Goal: Use online tool/utility: Utilize a website feature to perform a specific function

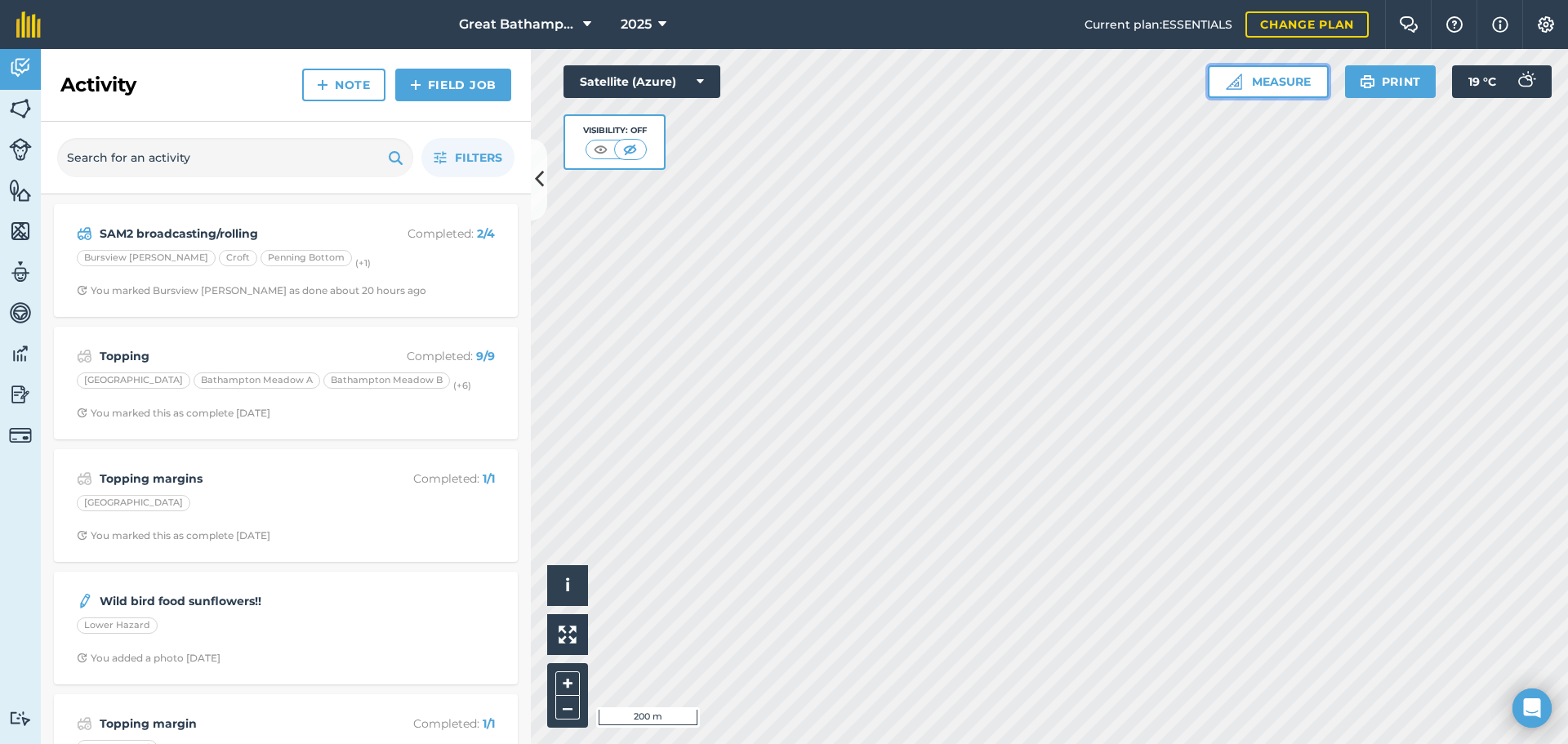
click at [1271, 72] on button "Measure" at bounding box center [1268, 82] width 121 height 33
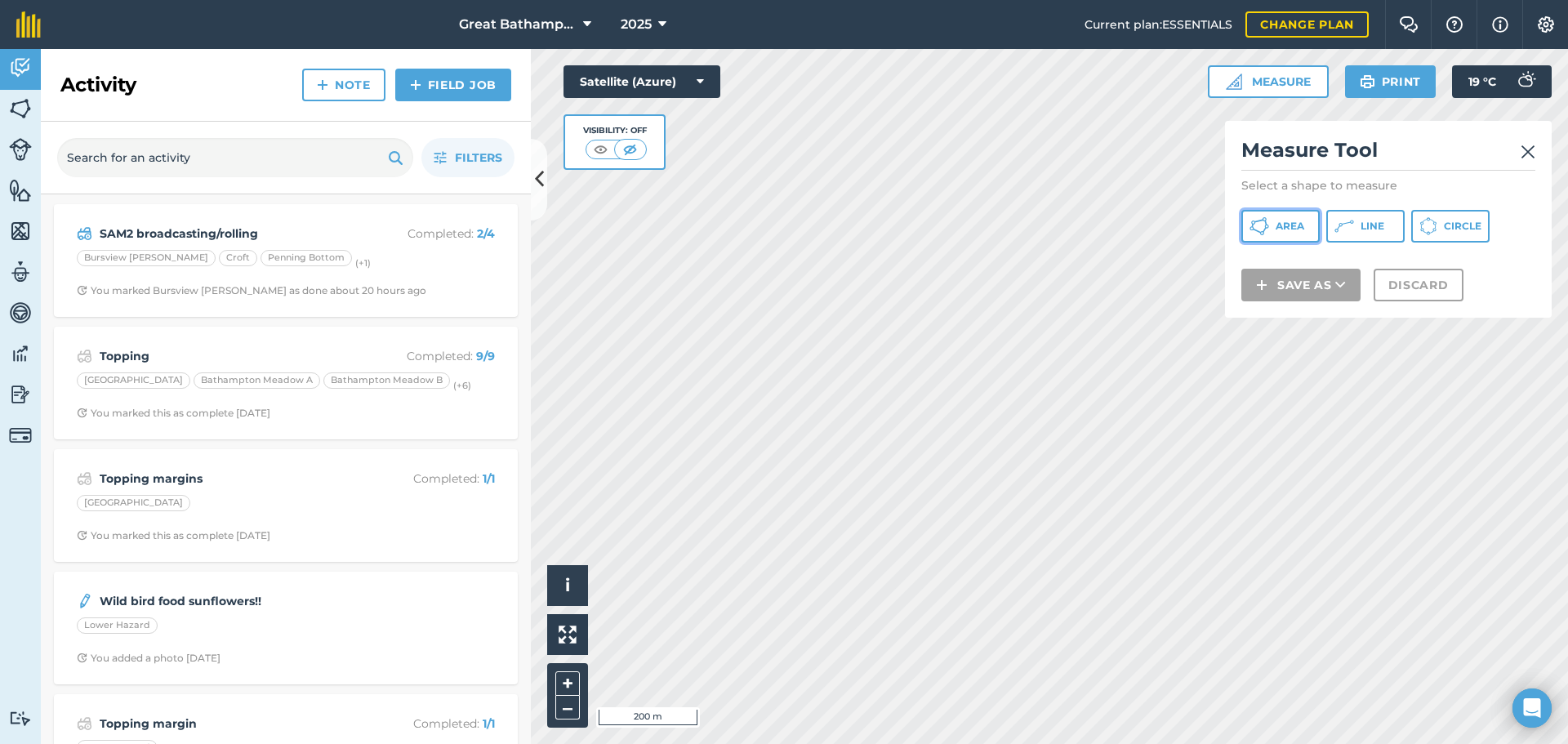
click at [1303, 229] on span "Area" at bounding box center [1290, 226] width 28 height 13
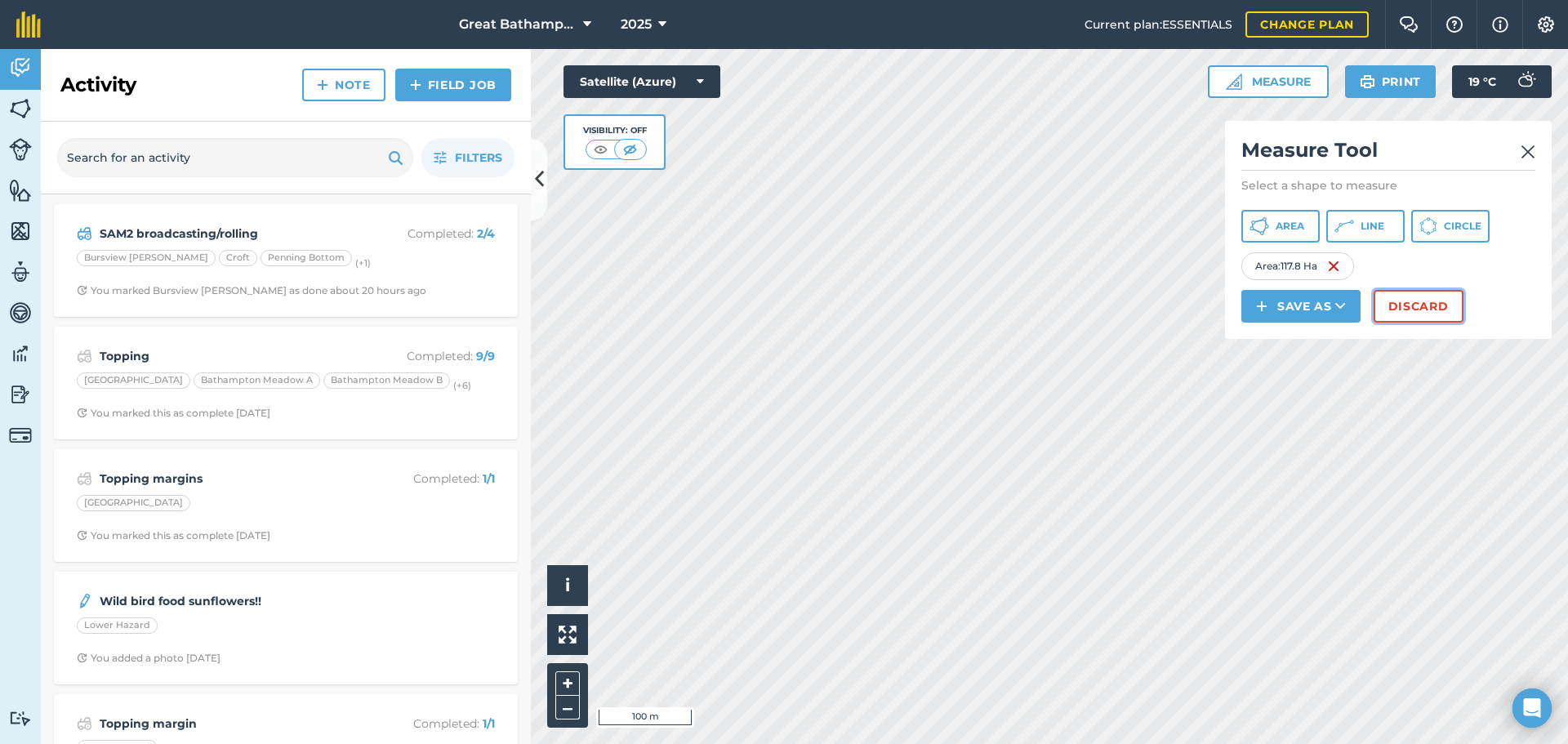
click at [1435, 313] on button "Discard" at bounding box center [1418, 306] width 90 height 33
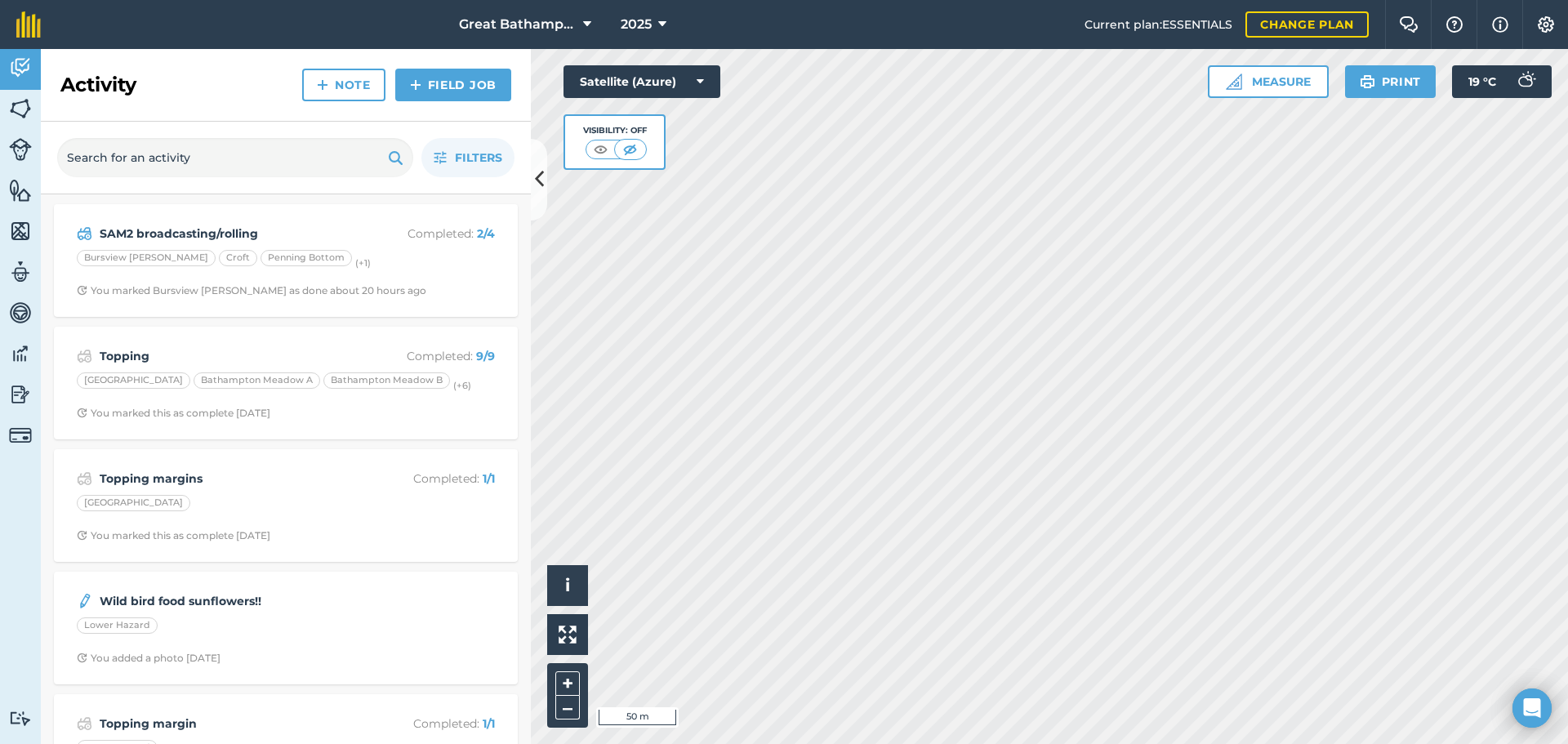
click at [819, 743] on html "Great Bathampton 2025 Current plan : ESSENTIALS Change plan Farm Chat Help Info…" at bounding box center [784, 372] width 1568 height 744
click at [960, 743] on html "Great Bathampton 2025 Current plan : ESSENTIALS Change plan Farm Chat Help Info…" at bounding box center [784, 372] width 1568 height 744
click at [1242, 92] on div "Click to start drawing i © 2025 TomTom, Microsoft 100 m + – Satellite (Azure) V…" at bounding box center [1050, 396] width 1038 height 695
click at [1180, 743] on html "Great Bathampton 2025 Current plan : ESSENTIALS Change plan Farm Chat Help Info…" at bounding box center [784, 372] width 1568 height 744
click at [1235, 743] on html "Great Bathampton 2025 Current plan : ESSENTIALS Change plan Farm Chat Help Info…" at bounding box center [784, 372] width 1568 height 744
